Goal: Information Seeking & Learning: Learn about a topic

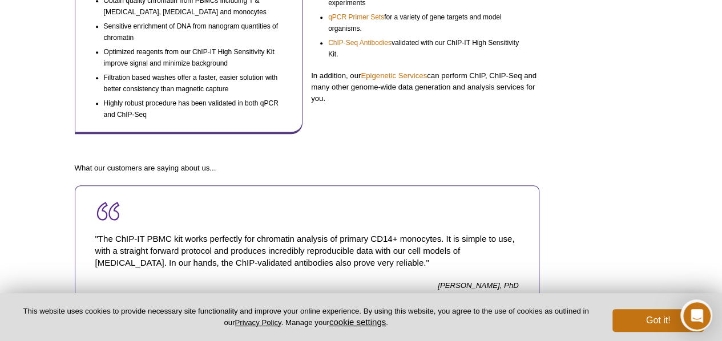
scroll to position [513, 0]
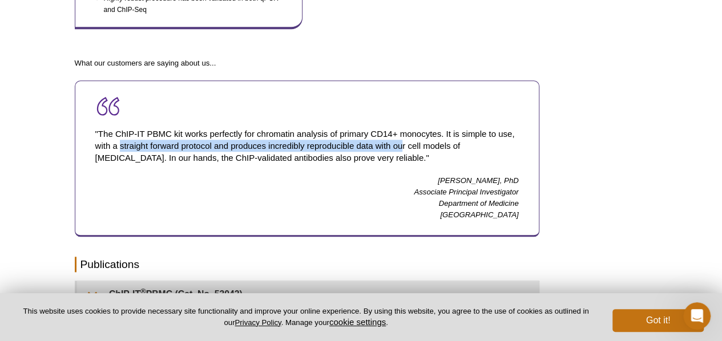
drag, startPoint x: 119, startPoint y: 141, endPoint x: 399, endPoint y: 140, distance: 280.7
click at [399, 140] on p ""The ChIP-IT PBMC kit works perfectly for chromatin analysis of primary CD14+ m…" at bounding box center [306, 145] width 423 height 59
click at [389, 140] on p ""The ChIP-IT PBMC kit works perfectly for chromatin analysis of primary CD14+ m…" at bounding box center [306, 145] width 423 height 59
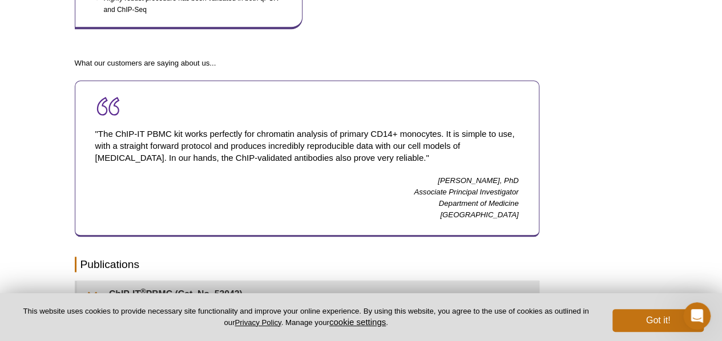
drag, startPoint x: 120, startPoint y: 142, endPoint x: 451, endPoint y: 160, distance: 331.4
click at [451, 160] on p ""The ChIP-IT PBMC kit works perfectly for chromatin analysis of primary CD14+ m…" at bounding box center [306, 145] width 423 height 59
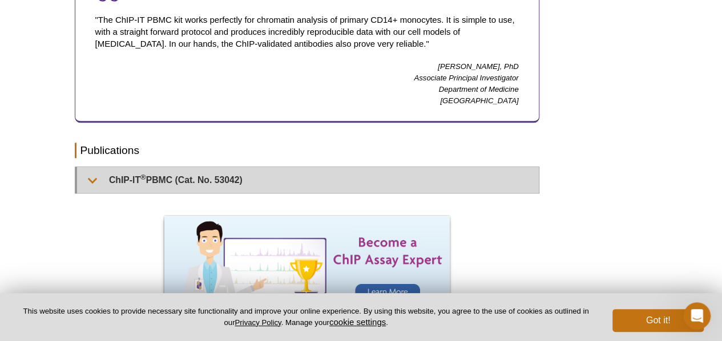
scroll to position [685, 0]
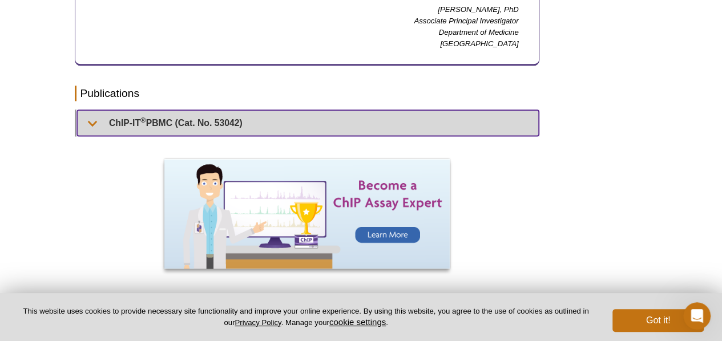
click at [121, 118] on summary "ChIP-IT ® PBMC (Cat. No. 53042)" at bounding box center [308, 123] width 462 height 26
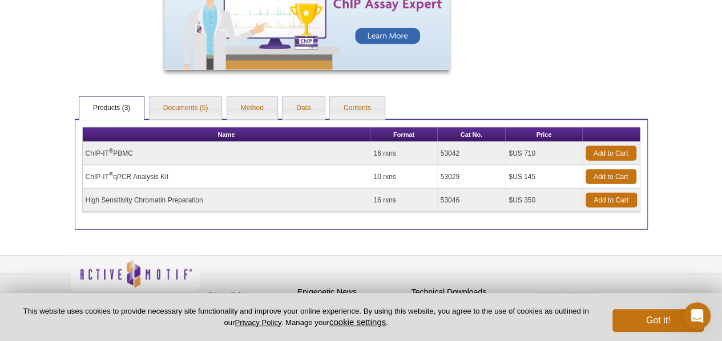
scroll to position [1198, 0]
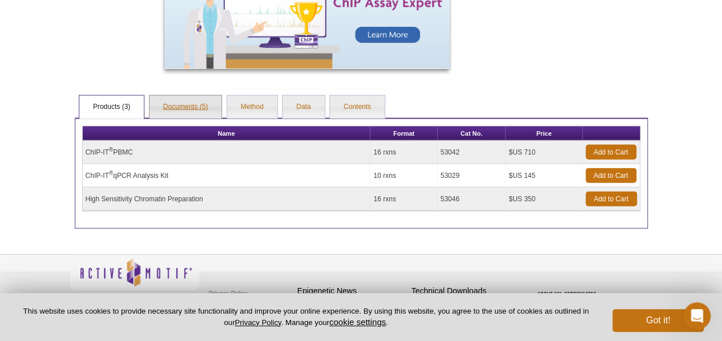
click at [207, 108] on link "Documents (5)" at bounding box center [185, 107] width 72 height 23
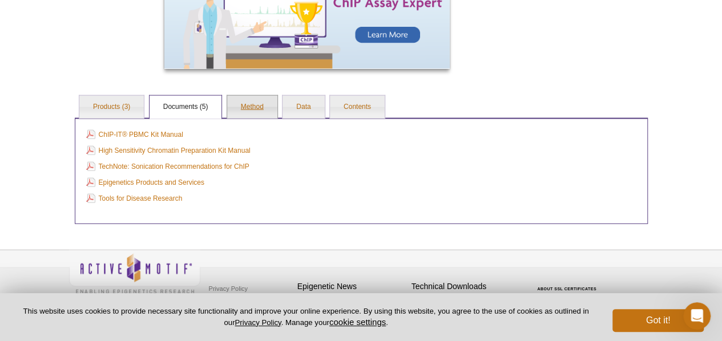
click at [259, 106] on link "Method" at bounding box center [252, 107] width 50 height 23
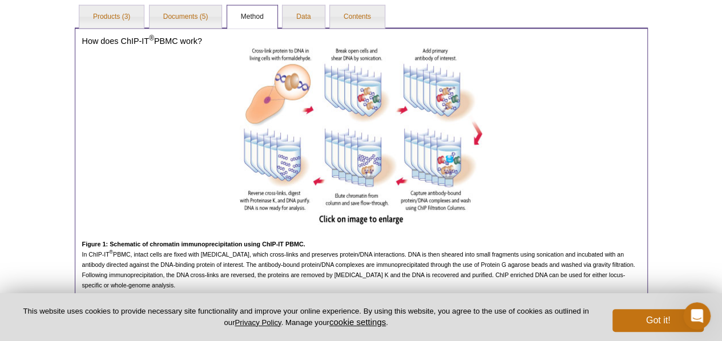
scroll to position [1312, 0]
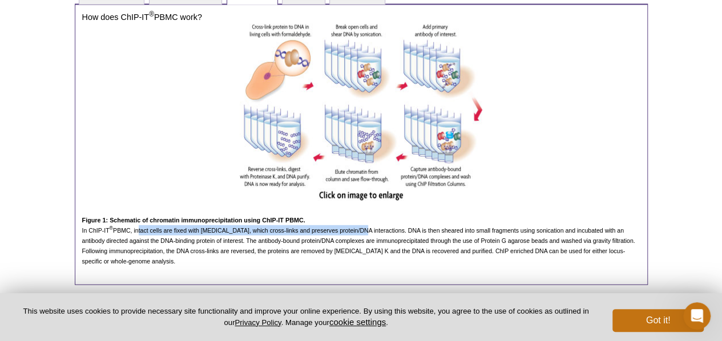
drag, startPoint x: 138, startPoint y: 231, endPoint x: 361, endPoint y: 233, distance: 222.5
click at [361, 233] on p "In ChIP-IT ® PBMC, intact cells are fixed with [MEDICAL_DATA], which cross-link…" at bounding box center [361, 245] width 558 height 41
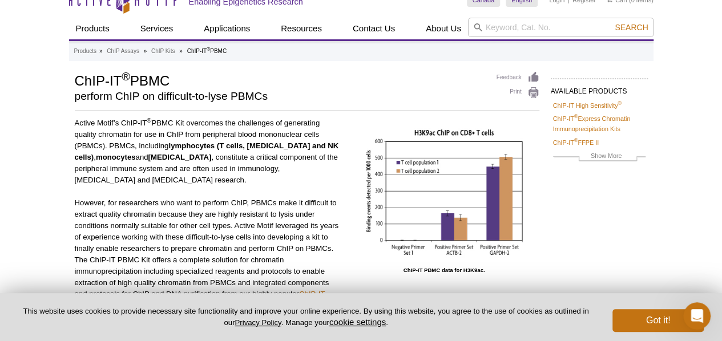
scroll to position [0, 0]
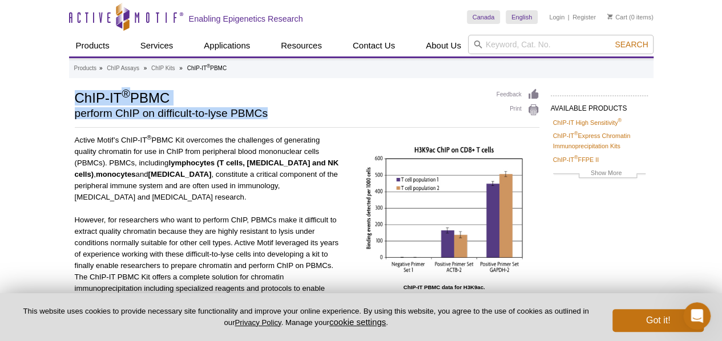
drag, startPoint x: 75, startPoint y: 100, endPoint x: 275, endPoint y: 114, distance: 200.2
click at [275, 114] on div "ChIP-IT ® PBMC perform ChIP on difficult-to-lyse PBMCs" at bounding box center [280, 106] width 410 height 36
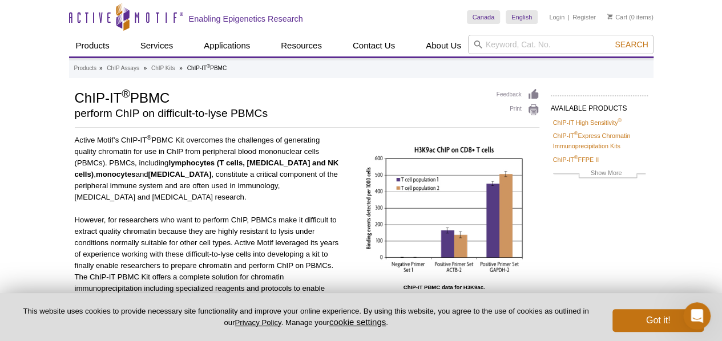
click at [278, 144] on p "Active Motif’s ChIP-IT ® PBMC Kit overcomes the challenges of generating qualit…" at bounding box center [208, 169] width 266 height 68
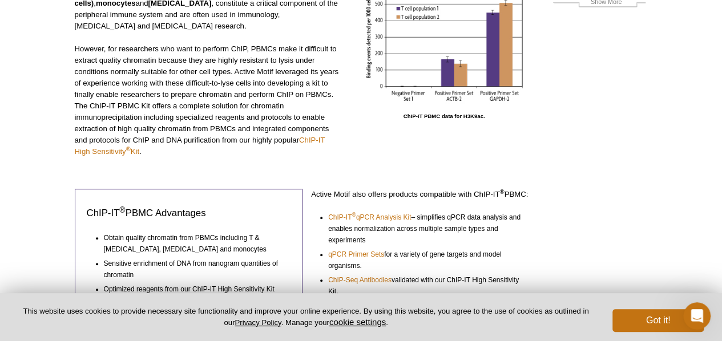
scroll to position [228, 0]
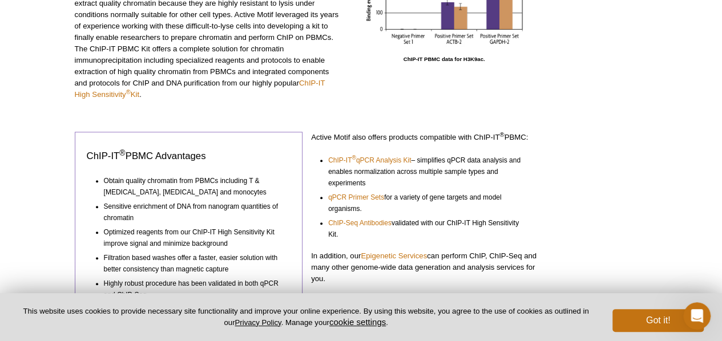
drag, startPoint x: 88, startPoint y: 155, endPoint x: 203, endPoint y: 164, distance: 115.6
click at [211, 158] on h3 "ChIP-IT ® PBMC Advantages" at bounding box center [189, 154] width 204 height 17
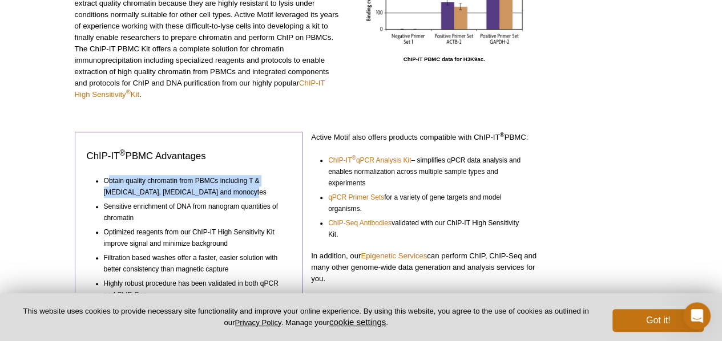
drag, startPoint x: 110, startPoint y: 180, endPoint x: 229, endPoint y: 195, distance: 120.2
click at [229, 195] on li "Obtain quality chromatin from PBMCs including T & [MEDICAL_DATA], [MEDICAL_DATA…" at bounding box center [192, 185] width 177 height 26
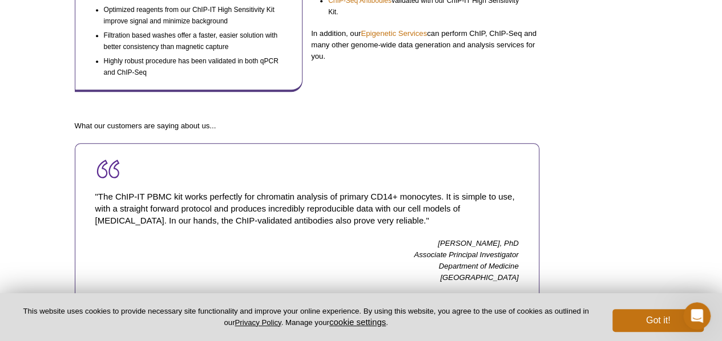
scroll to position [513, 0]
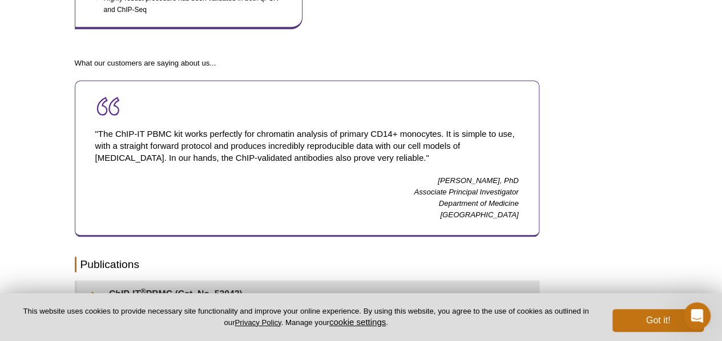
click at [500, 219] on p "[PERSON_NAME], PhD Associate Principal Investigator Department of Medicine [GEO…" at bounding box center [306, 198] width 423 height 46
click at [130, 123] on p ""The ChIP-IT PBMC kit works perfectly for chromatin analysis of primary CD14+ m…" at bounding box center [306, 145] width 423 height 59
drag, startPoint x: 463, startPoint y: 179, endPoint x: 499, endPoint y: 178, distance: 35.9
click at [499, 178] on p "[PERSON_NAME], PhD Associate Principal Investigator Department of Medicine [GEO…" at bounding box center [306, 198] width 423 height 46
copy p "[PERSON_NAME]"
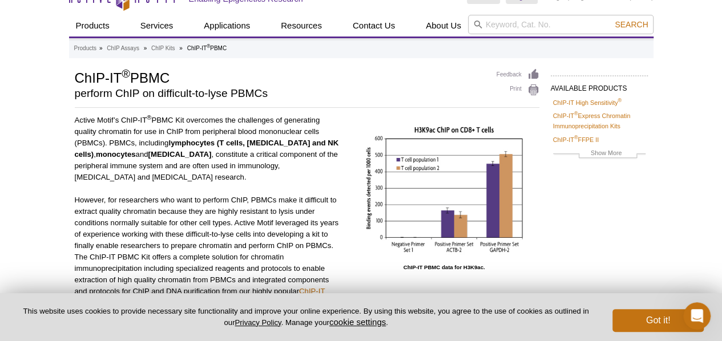
scroll to position [0, 0]
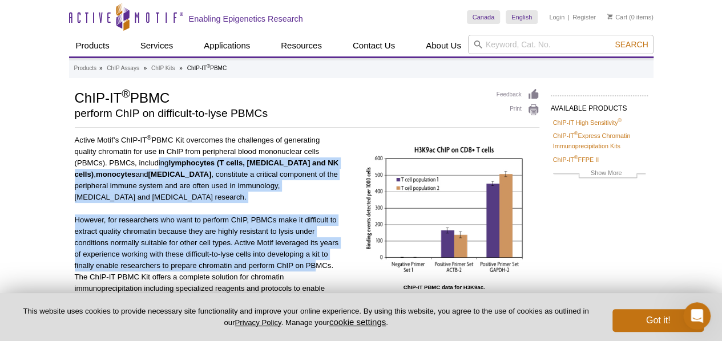
drag, startPoint x: 155, startPoint y: 164, endPoint x: 314, endPoint y: 267, distance: 189.7
click at [314, 267] on div "Active Motif’s ChIP-IT ® PBMC Kit overcomes the challenges of generating qualit…" at bounding box center [208, 237] width 266 height 205
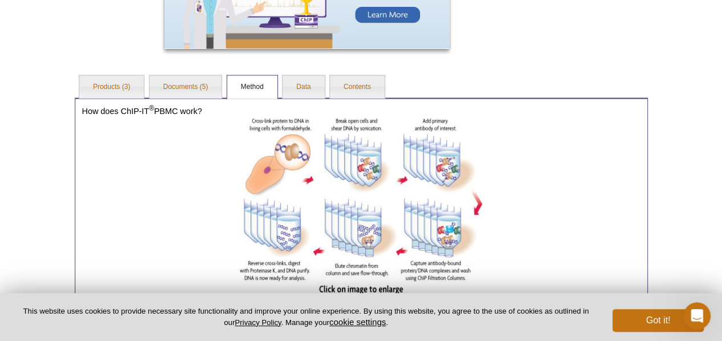
scroll to position [1200, 0]
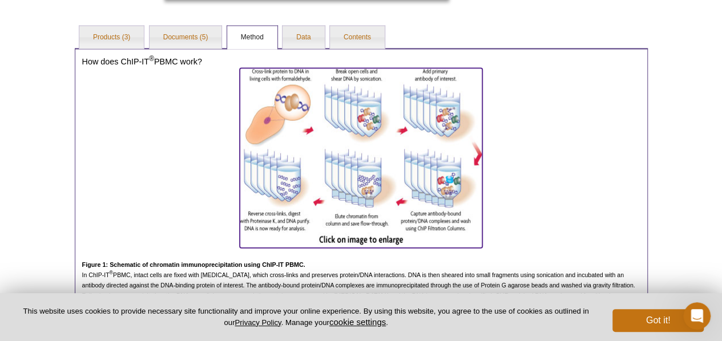
click at [408, 194] on img at bounding box center [361, 156] width 242 height 177
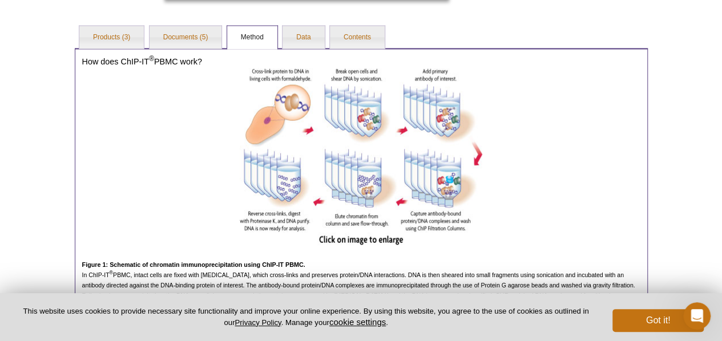
click at [466, 30] on ul "Products (3) Documents (5) Method Data Contents" at bounding box center [361, 37] width 573 height 24
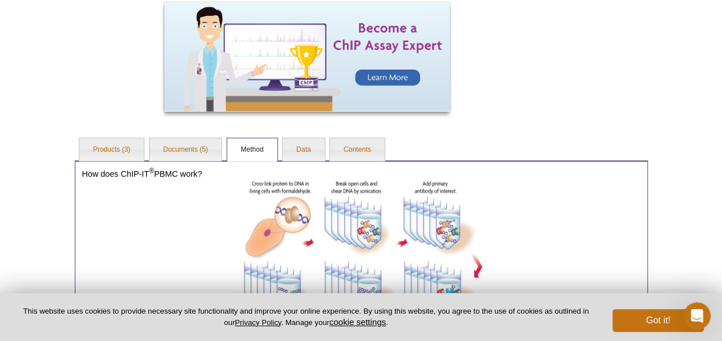
scroll to position [1086, 0]
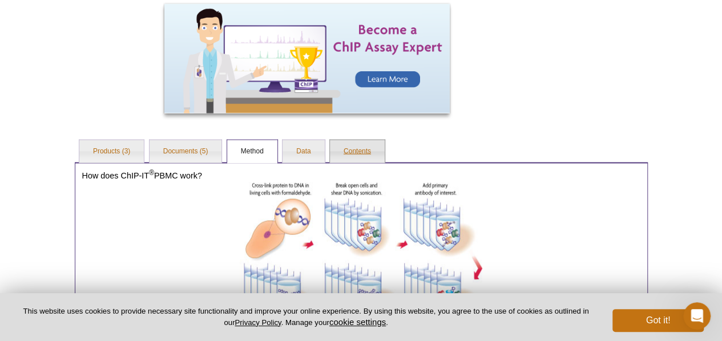
click at [349, 157] on link "Contents" at bounding box center [357, 151] width 55 height 23
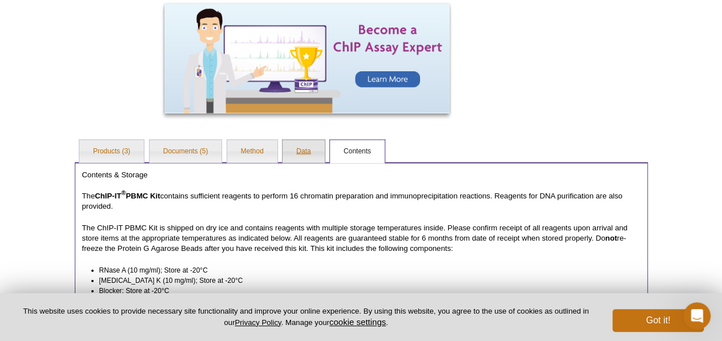
click at [296, 152] on link "Data" at bounding box center [303, 151] width 42 height 23
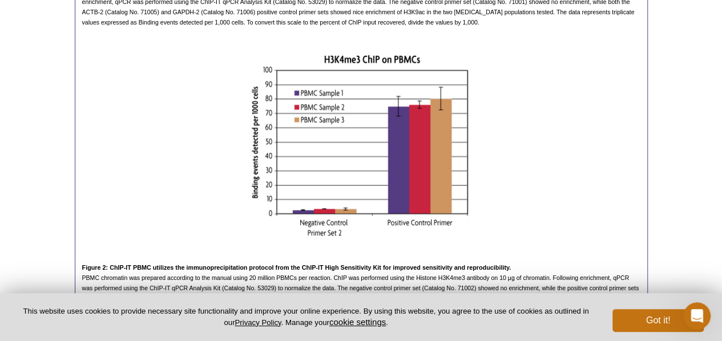
scroll to position [1656, 0]
